Goal: Task Accomplishment & Management: Manage account settings

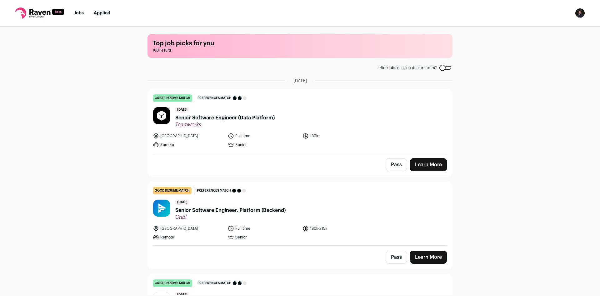
click at [583, 16] on img "Open dropdown" at bounding box center [580, 13] width 10 height 10
click at [562, 26] on link "Settings" at bounding box center [550, 29] width 69 height 15
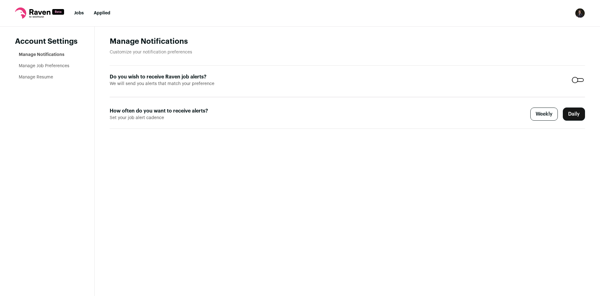
click at [37, 66] on link "Manage Job Preferences" at bounding box center [44, 66] width 51 height 4
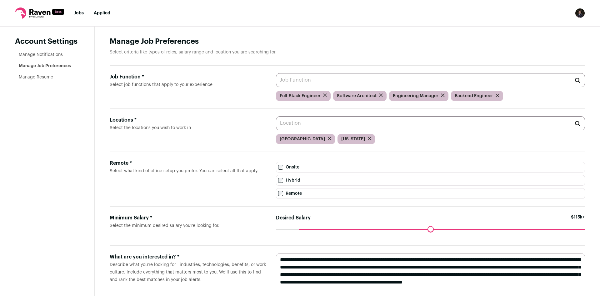
click at [312, 77] on input "Job Function * Select job functions that apply to your experience" at bounding box center [430, 80] width 309 height 14
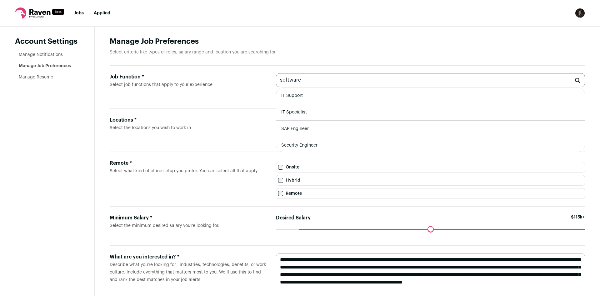
type input "software"
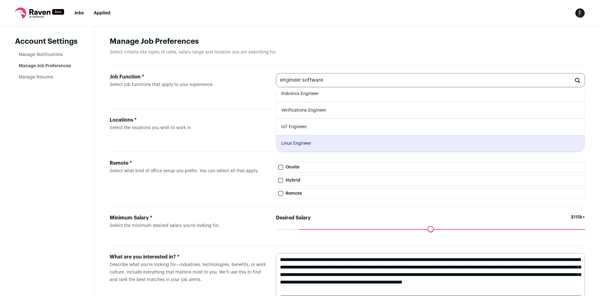
type input "engineer software"
click at [242, 84] on label "Job Function * Select job functions that apply to your experience" at bounding box center [188, 87] width 156 height 28
click at [276, 84] on input "engineer software" at bounding box center [430, 80] width 309 height 14
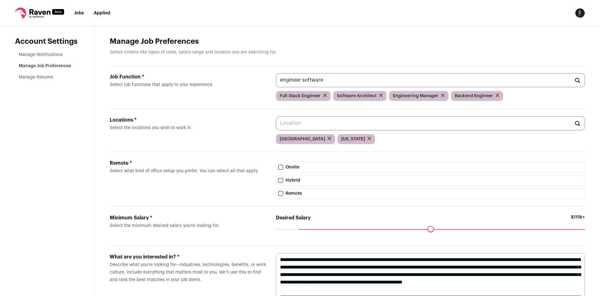
click at [238, 109] on div "Job Function * Select job functions that apply to your experience engineer soft…" at bounding box center [347, 87] width 475 height 43
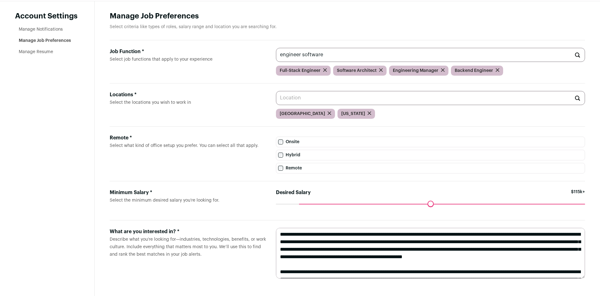
click at [284, 98] on input "Locations * Select the locations you wish to work in" at bounding box center [430, 98] width 309 height 14
type input "bala"
drag, startPoint x: 303, startPoint y: 204, endPoint x: 308, endPoint y: 204, distance: 5.4
click at [308, 204] on input "Desired Salary" at bounding box center [430, 204] width 309 height 0
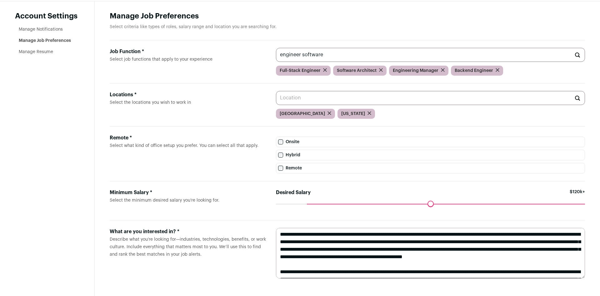
click at [328, 255] on textarea at bounding box center [430, 253] width 309 height 51
click at [366, 267] on textarea at bounding box center [430, 253] width 309 height 51
click at [346, 241] on textarea at bounding box center [430, 253] width 309 height 51
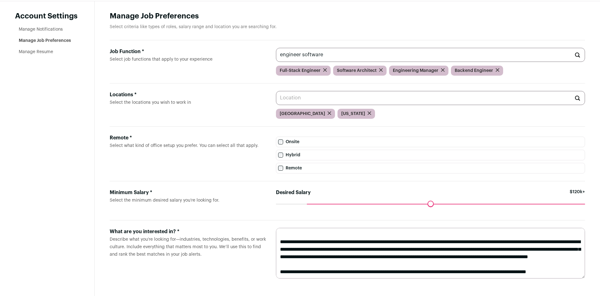
scroll to position [40, 0]
click at [503, 246] on textarea at bounding box center [430, 253] width 309 height 51
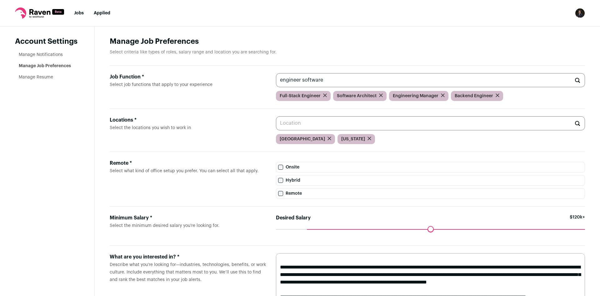
type textarea "**********"
click at [46, 76] on link "Manage Resume" at bounding box center [36, 77] width 34 height 4
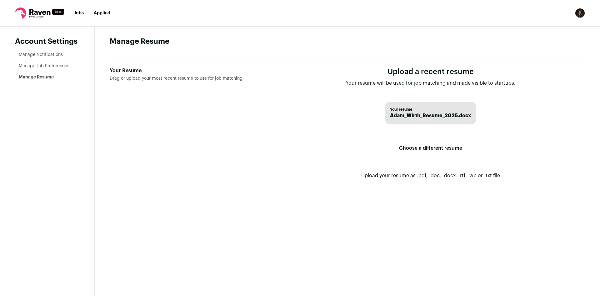
click at [412, 148] on label "Choose a different resume" at bounding box center [430, 148] width 63 height 18
click at [0, 0] on input "Your Resume Drag or upload your most recent resume to use for job matching." at bounding box center [0, 0] width 0 height 0
